Goal: Task Accomplishment & Management: Use online tool/utility

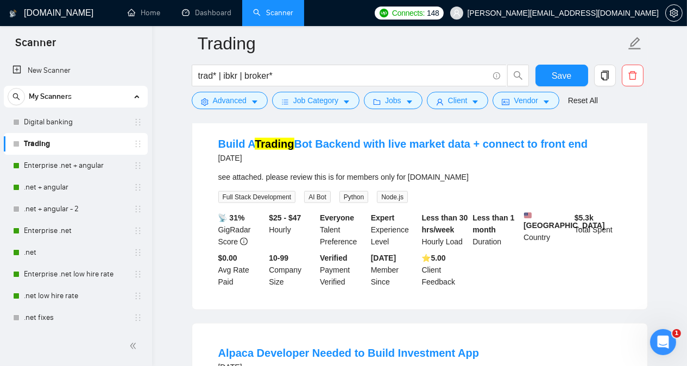
scroll to position [16327, 0]
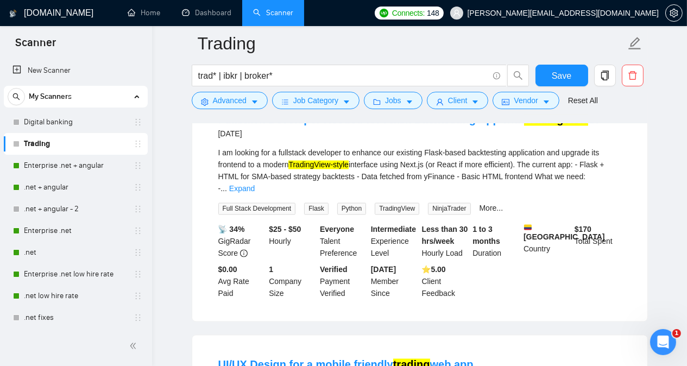
scroll to position [16804, 0]
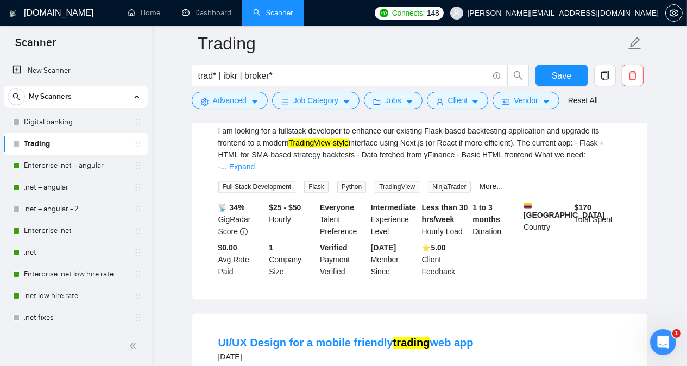
drag, startPoint x: 244, startPoint y: 210, endPoint x: 262, endPoint y: 208, distance: 18.0
copy div "UI/UX"
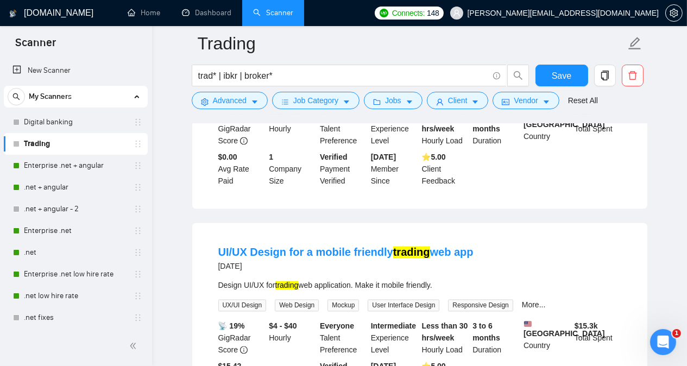
scroll to position [16896, 0]
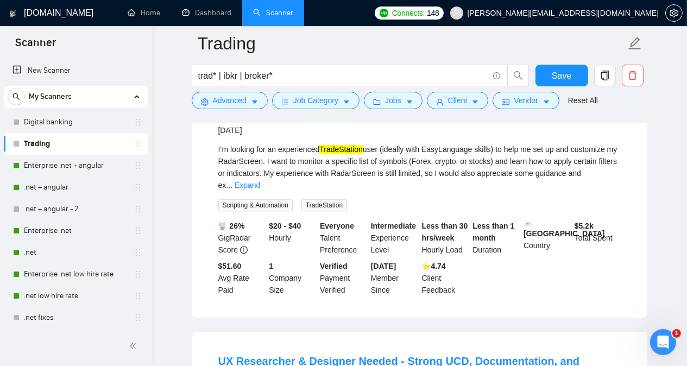
scroll to position [17743, 0]
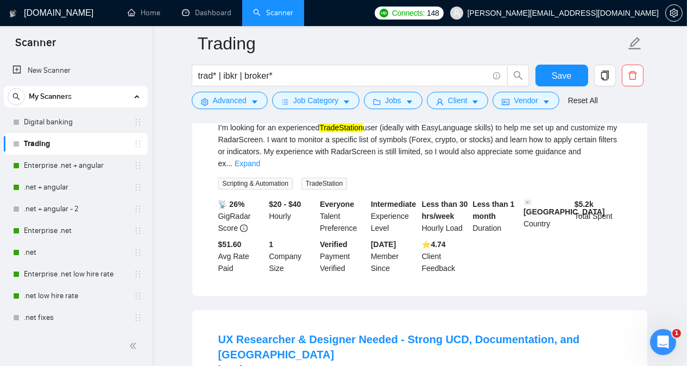
drag, startPoint x: 286, startPoint y: 197, endPoint x: 297, endPoint y: 195, distance: 11.5
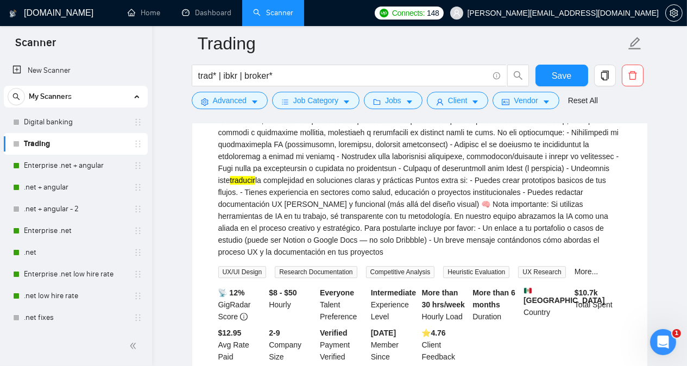
scroll to position [18199, 0]
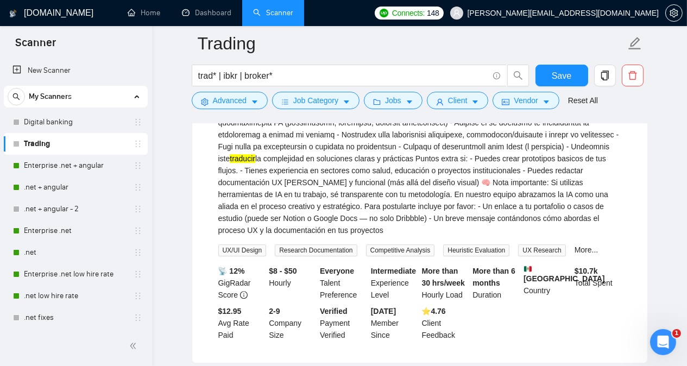
copy mark "brokermortgages"
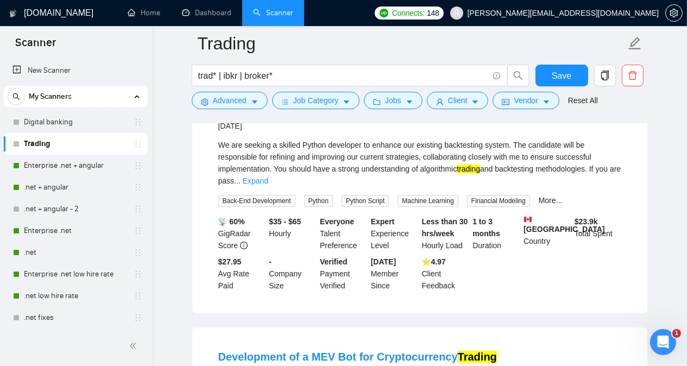
scroll to position [18937, 0]
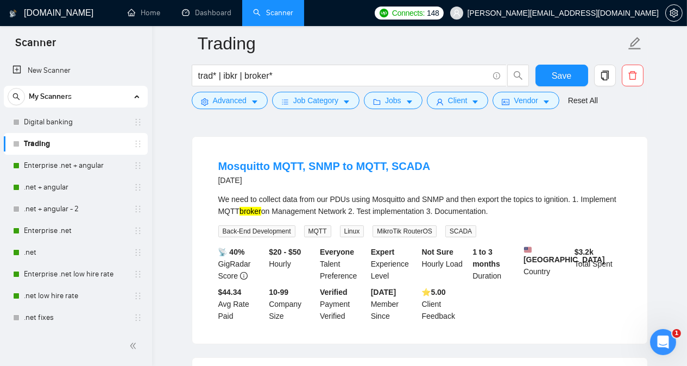
scroll to position [19477, 0]
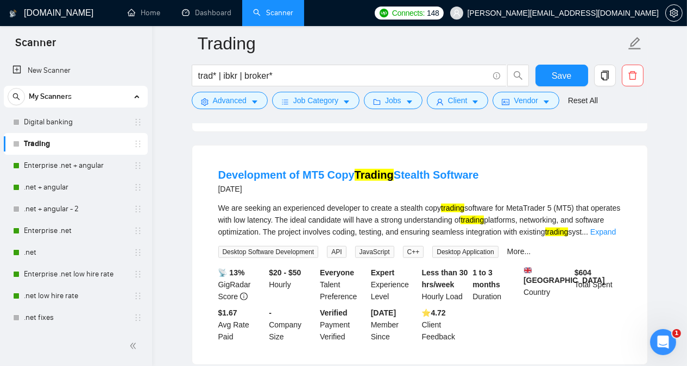
scroll to position [20063, 0]
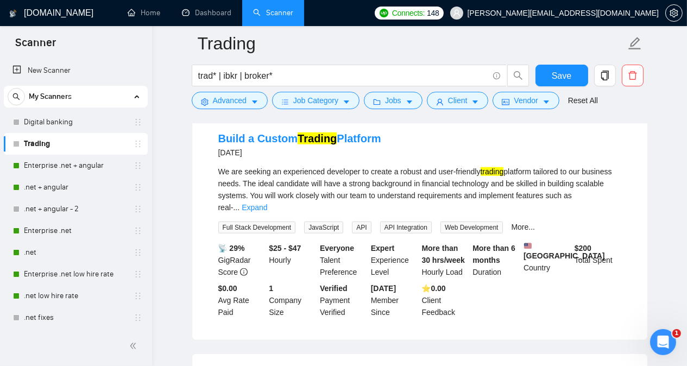
scroll to position [20585, 0]
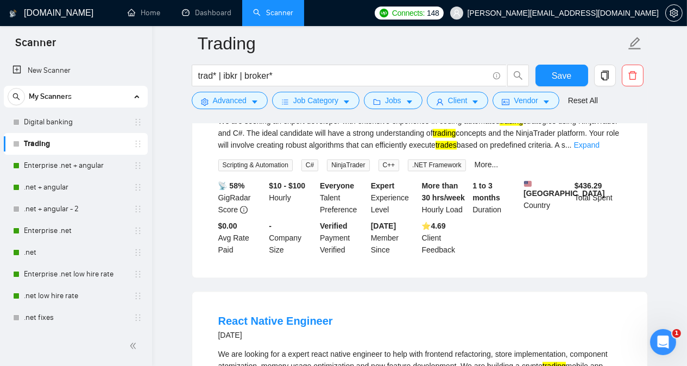
scroll to position [22037, 0]
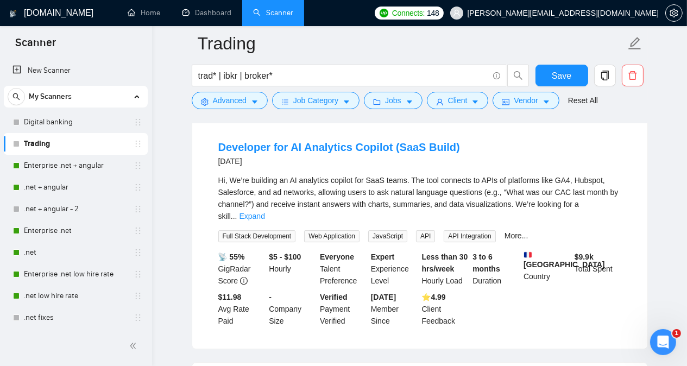
scroll to position [23123, 0]
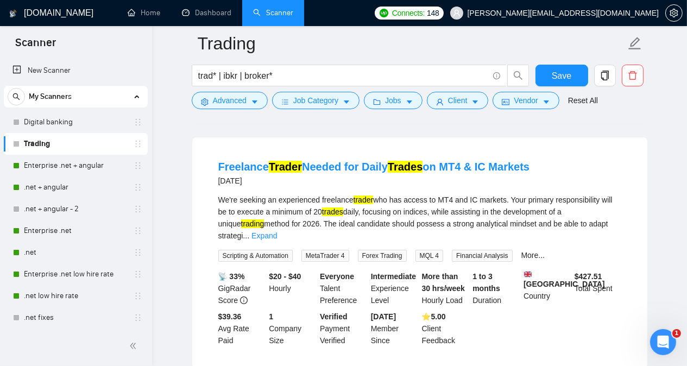
scroll to position [23731, 0]
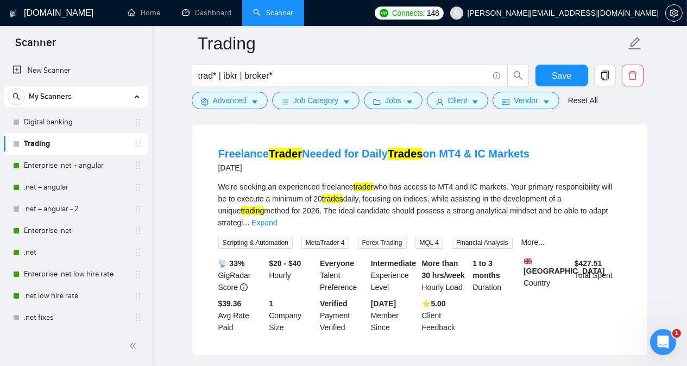
drag, startPoint x: 344, startPoint y: 197, endPoint x: 301, endPoint y: 194, distance: 43.0
drag, startPoint x: 290, startPoint y: 195, endPoint x: 325, endPoint y: 196, distance: 34.7
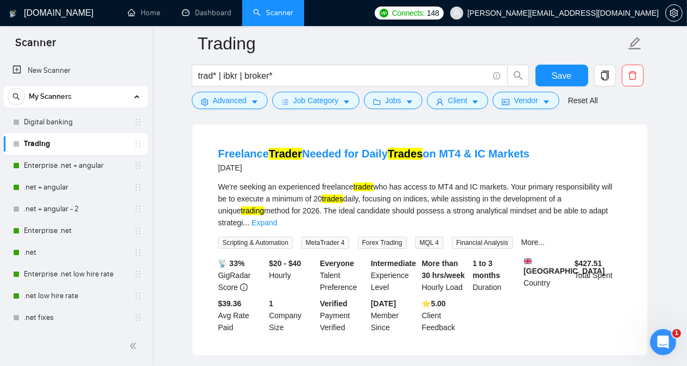
copy div "real estate"
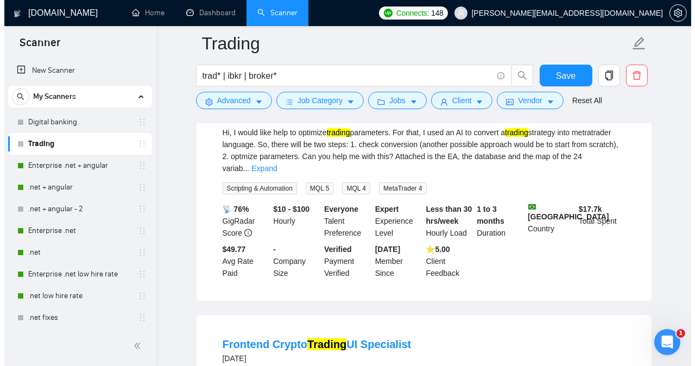
scroll to position [24539, 0]
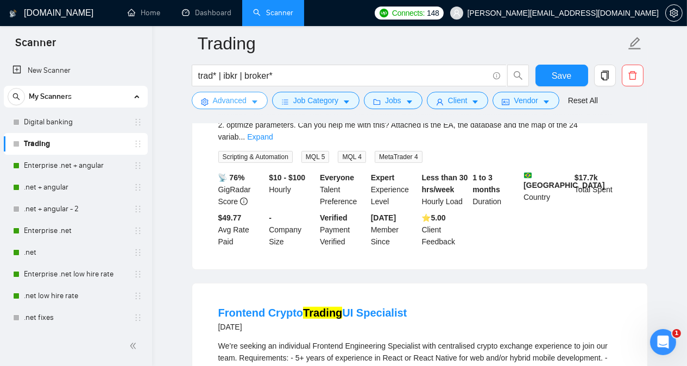
click at [240, 96] on span "Advanced" at bounding box center [230, 100] width 34 height 12
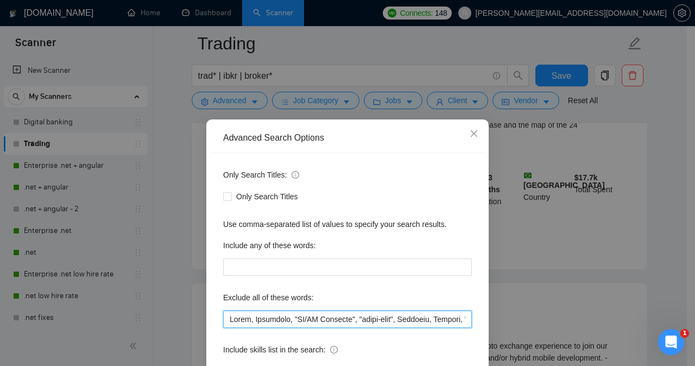
click at [226, 319] on input "text" at bounding box center [347, 319] width 249 height 17
paste input "Crypto*, tradeoffs, FTP, boomi, UI/UX, brokermortgages, real estate,"
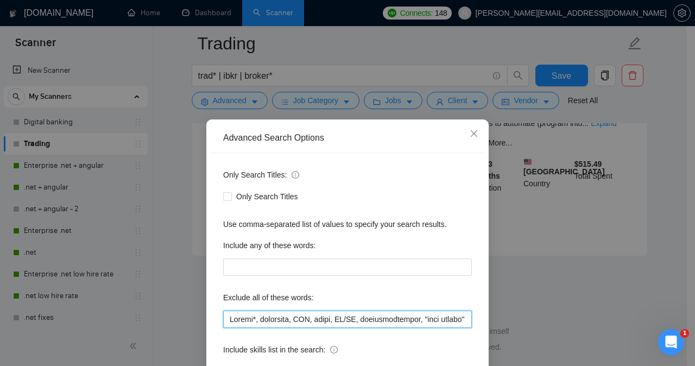
scroll to position [1445, 0]
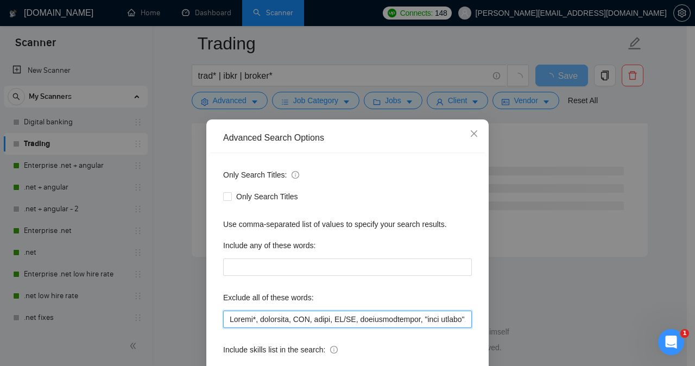
click at [349, 319] on input "text" at bounding box center [347, 319] width 249 height 17
click at [249, 318] on input "text" at bounding box center [347, 319] width 249 height 17
type input "Crypto*, tradeoffs, FTP, boomi, "UI/UX", brokermortgages, "real estate", Avada,…"
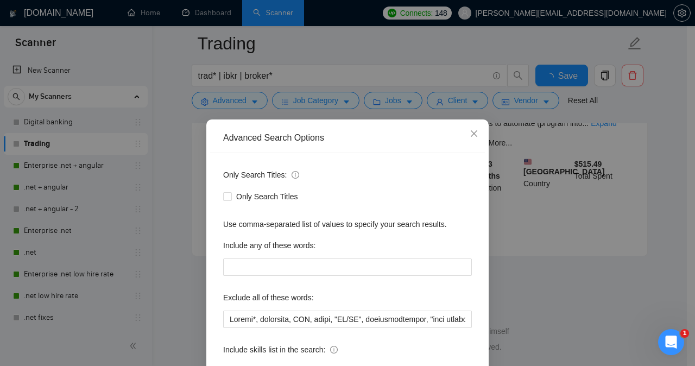
scroll to position [85, 0]
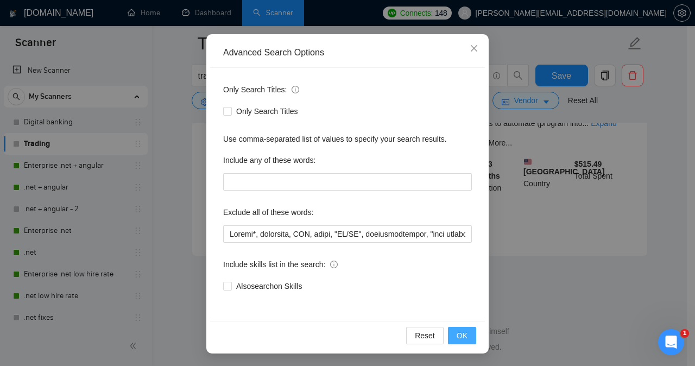
click at [465, 335] on button "OK" at bounding box center [462, 335] width 28 height 17
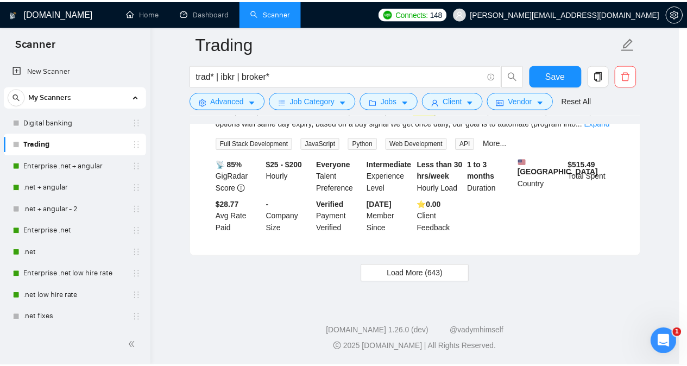
scroll to position [31, 0]
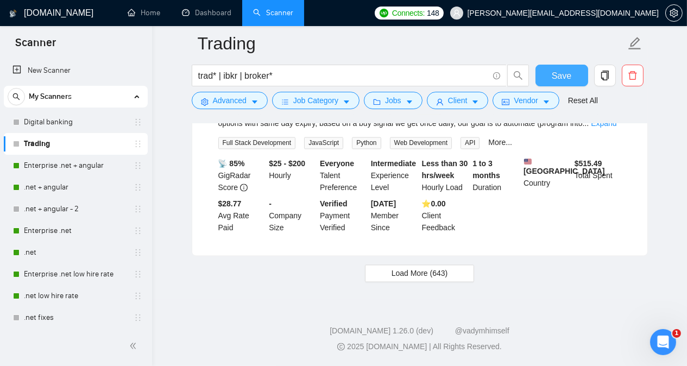
click at [543, 77] on button "Save" at bounding box center [561, 76] width 53 height 22
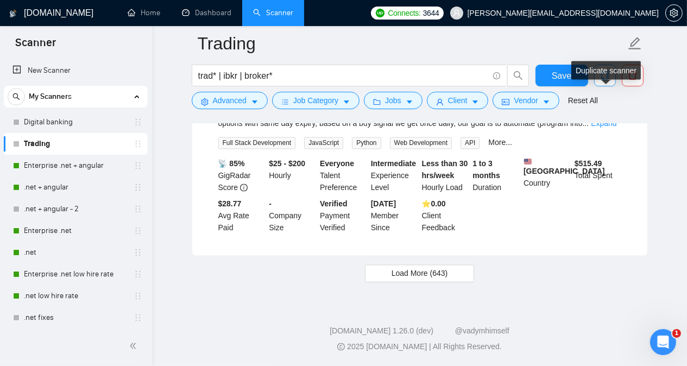
click at [604, 79] on icon "copy" at bounding box center [605, 76] width 10 height 10
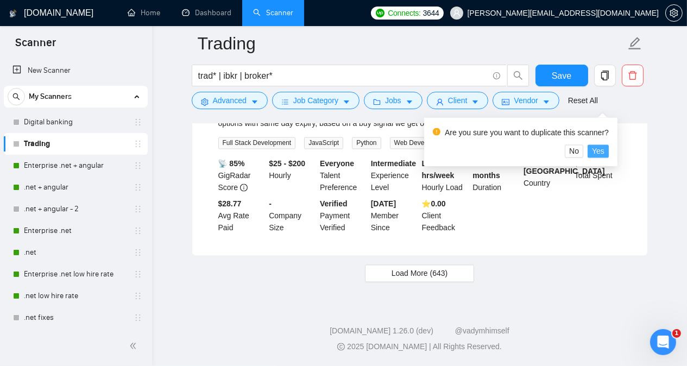
click at [600, 145] on span "Yes" at bounding box center [598, 151] width 12 height 12
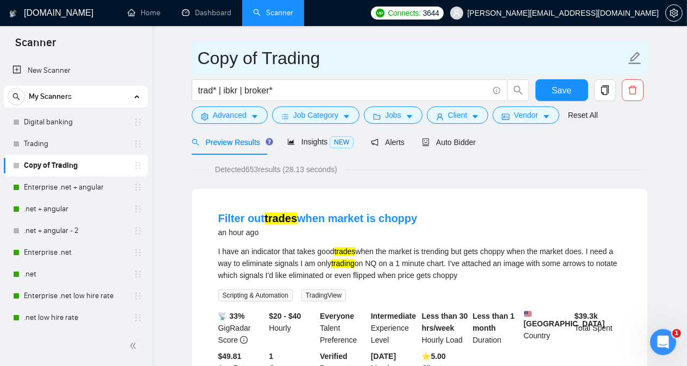
drag, startPoint x: 324, startPoint y: 59, endPoint x: 195, endPoint y: 64, distance: 128.7
click at [195, 64] on span "Copy of Trading" at bounding box center [420, 58] width 456 height 34
type input "Crypto"
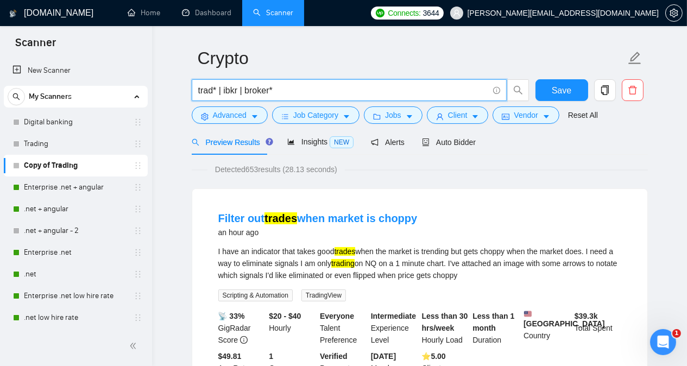
drag, startPoint x: 277, startPoint y: 92, endPoint x: 190, endPoint y: 88, distance: 86.9
click at [190, 88] on div "trad* | ibkr | broker*" at bounding box center [360, 92] width 342 height 27
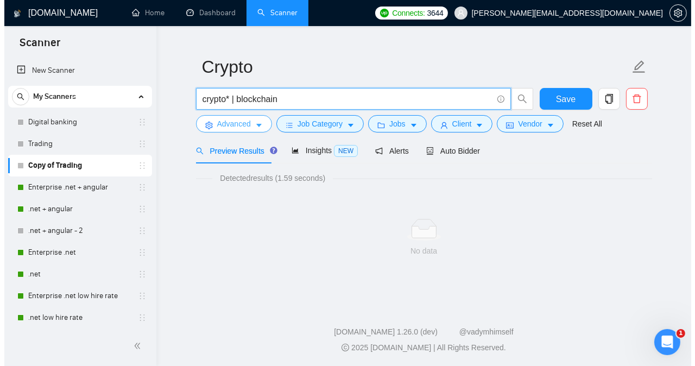
scroll to position [30, 0]
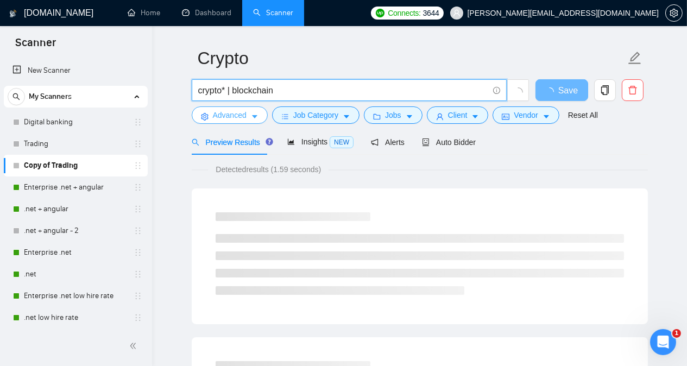
type input "crypto* | blockchain"
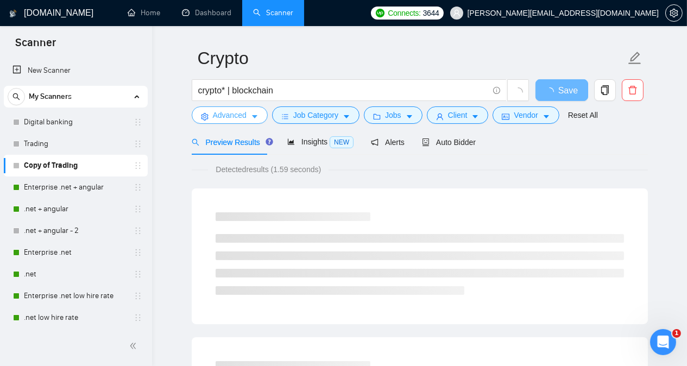
click at [232, 122] on button "Advanced" at bounding box center [230, 114] width 76 height 17
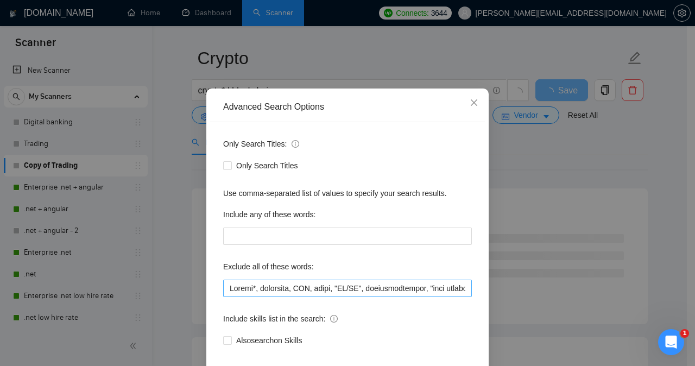
scroll to position [21, 0]
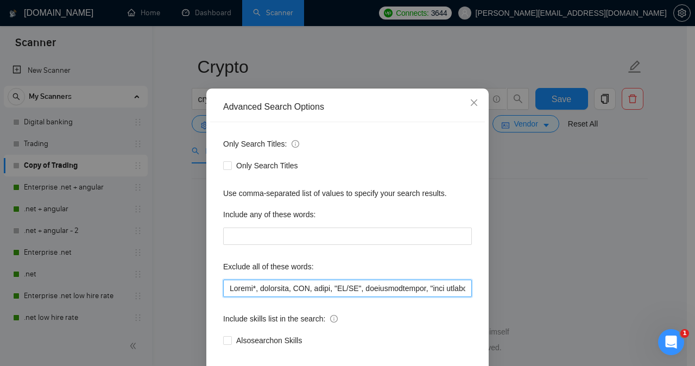
click at [235, 297] on input "text" at bounding box center [347, 288] width 249 height 17
drag, startPoint x: 259, startPoint y: 317, endPoint x: 444, endPoint y: 318, distance: 184.6
click at [444, 297] on input "text" at bounding box center [347, 288] width 249 height 17
drag, startPoint x: 260, startPoint y: 322, endPoint x: 376, endPoint y: 320, distance: 116.2
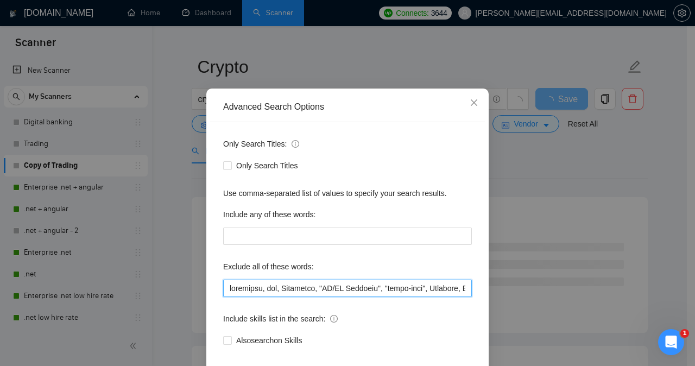
click at [376, 297] on input "text" at bounding box center [347, 288] width 249 height 17
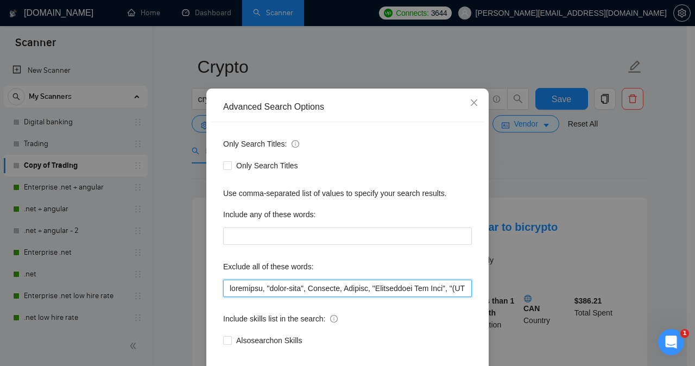
drag, startPoint x: 301, startPoint y: 320, endPoint x: 454, endPoint y: 318, distance: 153.6
click at [454, 297] on input "text" at bounding box center [347, 288] width 249 height 17
drag, startPoint x: 302, startPoint y: 319, endPoint x: 431, endPoint y: 319, distance: 129.2
click at [431, 297] on input "text" at bounding box center [347, 288] width 249 height 17
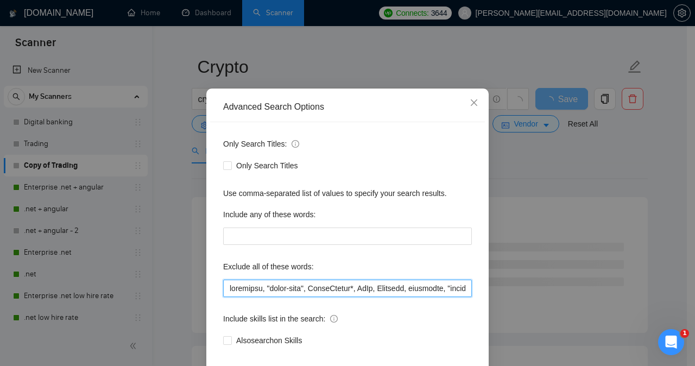
drag, startPoint x: 302, startPoint y: 319, endPoint x: 431, endPoint y: 320, distance: 129.2
click at [431, 297] on input "text" at bounding box center [347, 288] width 249 height 17
type input "loremipsu, "dolor-sita", "conse a elit seddo", Eiusmod, Temp, incidid*, Utlabor…"
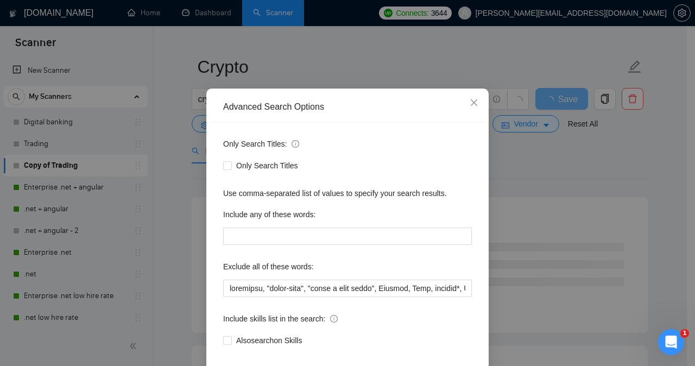
scroll to position [85, 0]
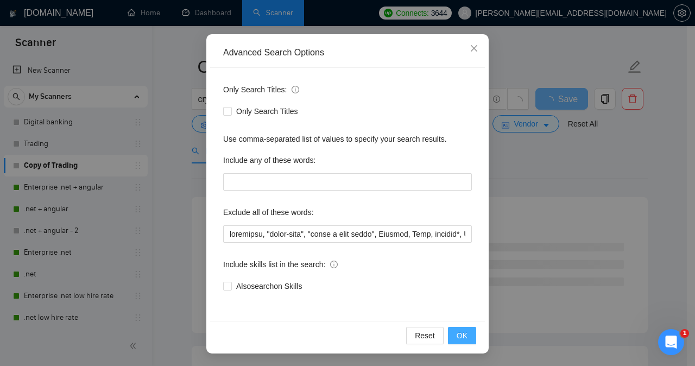
click at [457, 338] on span "OK" at bounding box center [462, 336] width 11 height 12
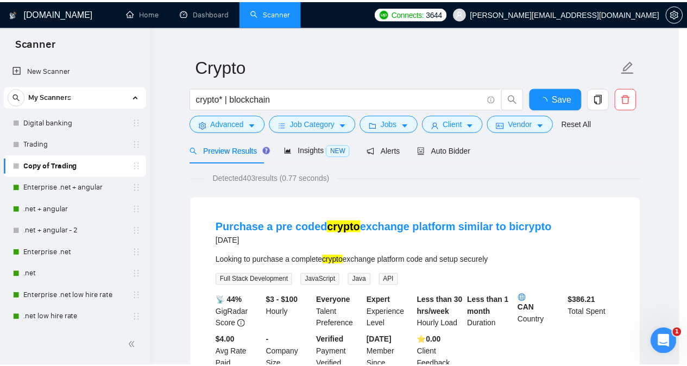
scroll to position [31, 0]
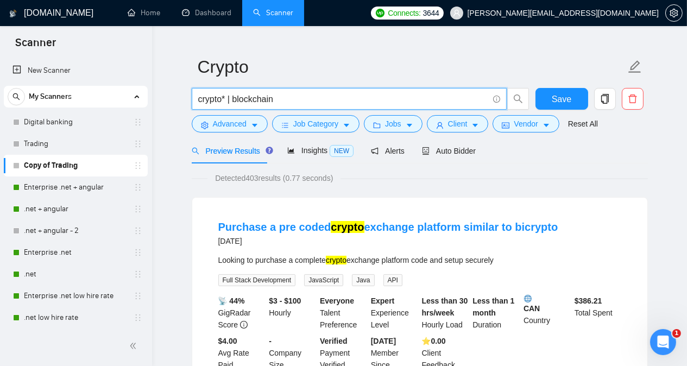
click at [277, 100] on input "crypto* | blockchain" at bounding box center [343, 99] width 290 height 14
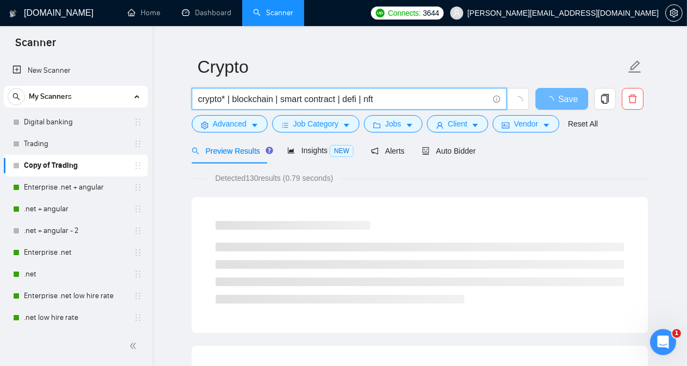
click at [281, 99] on input "crypto* | blockchain | smart contract | defi | nft" at bounding box center [343, 99] width 290 height 14
click at [339, 99] on input "crypto* | blockchain | "smart contract | defi | nft" at bounding box center [343, 99] width 290 height 14
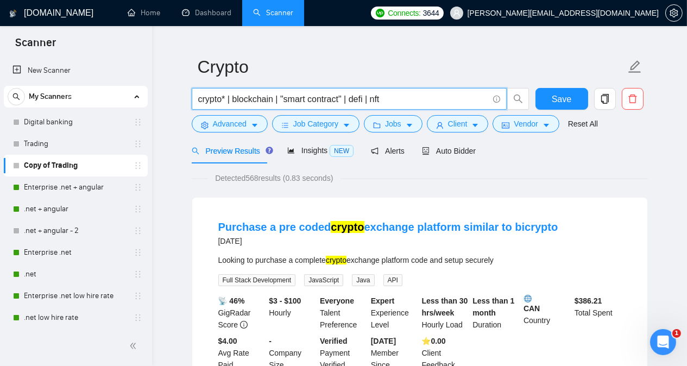
type input "crypto* | blockchain | "smart contract" | defi | nft"
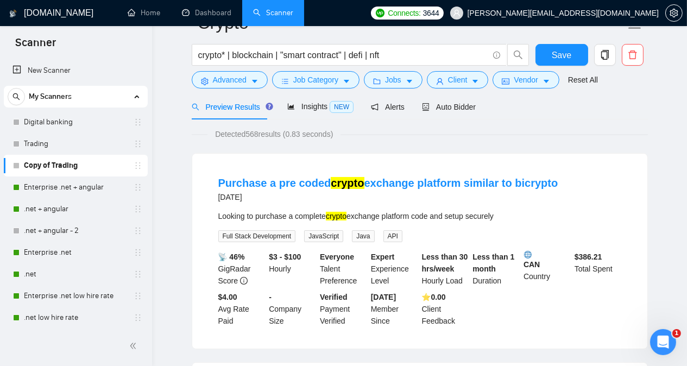
scroll to position [0, 0]
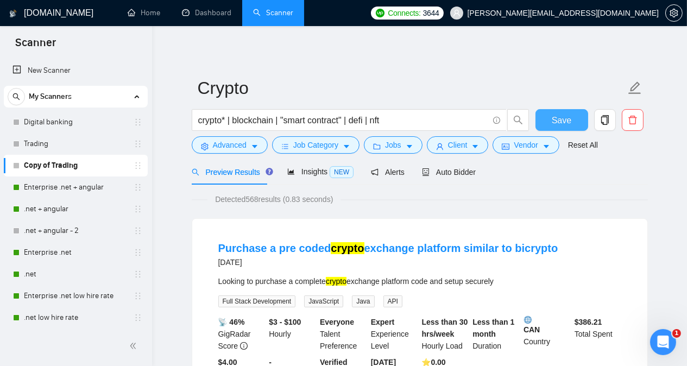
click at [542, 122] on button "Save" at bounding box center [561, 120] width 53 height 22
